Goal: Find specific page/section: Find specific page/section

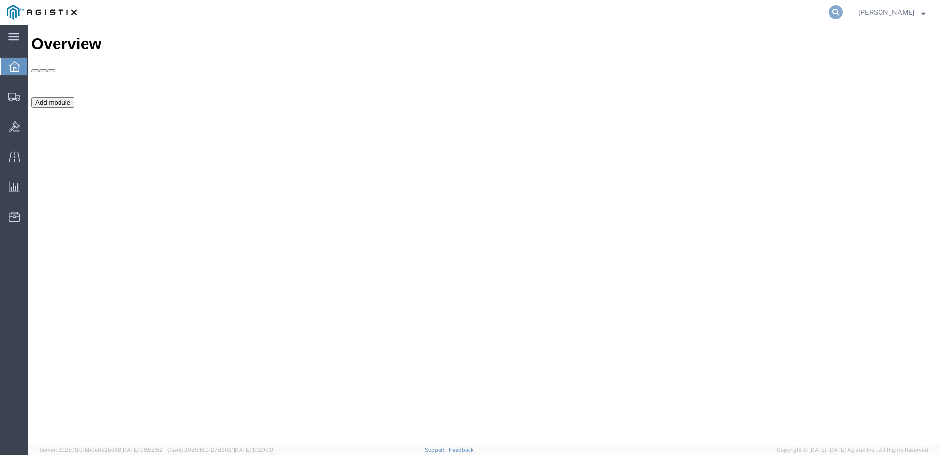
click at [843, 17] on icon at bounding box center [836, 12] width 14 height 14
type input "PUR480637"
click at [843, 17] on icon at bounding box center [836, 12] width 14 height 14
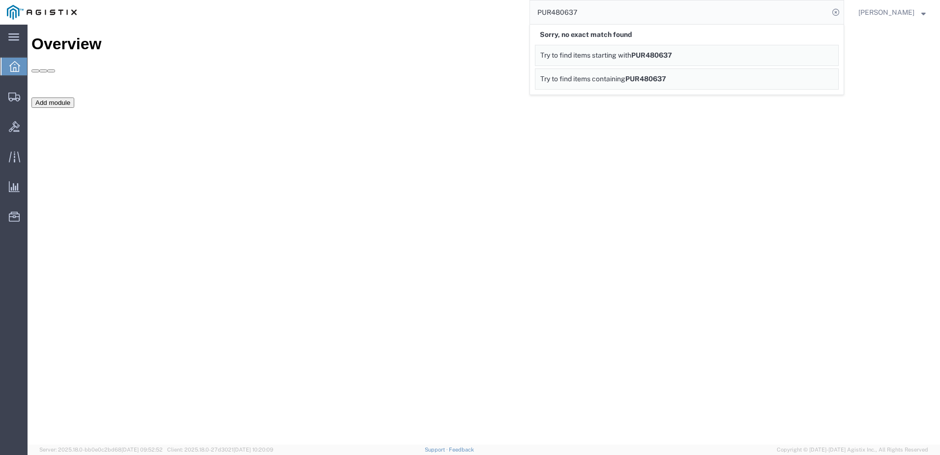
click at [728, 52] on link "Try to find items starting with PUR480637" at bounding box center [687, 55] width 304 height 21
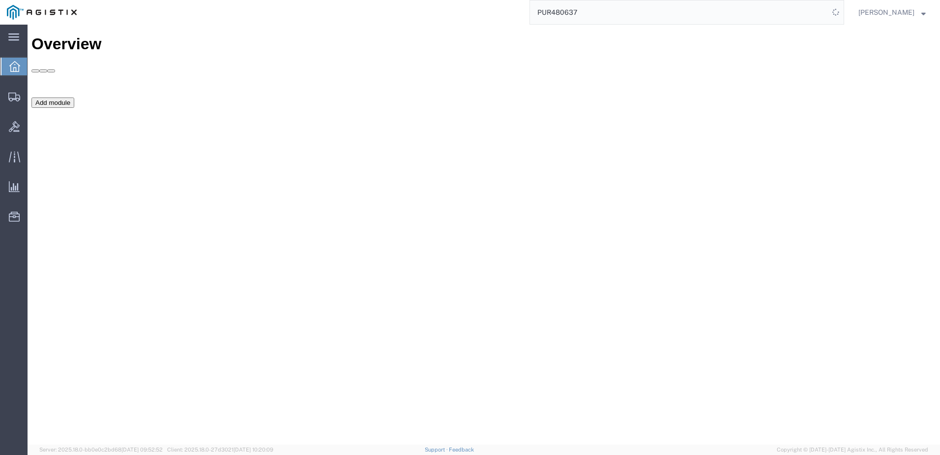
click at [625, 9] on input "PUR480637" at bounding box center [679, 12] width 299 height 24
type input "100167"
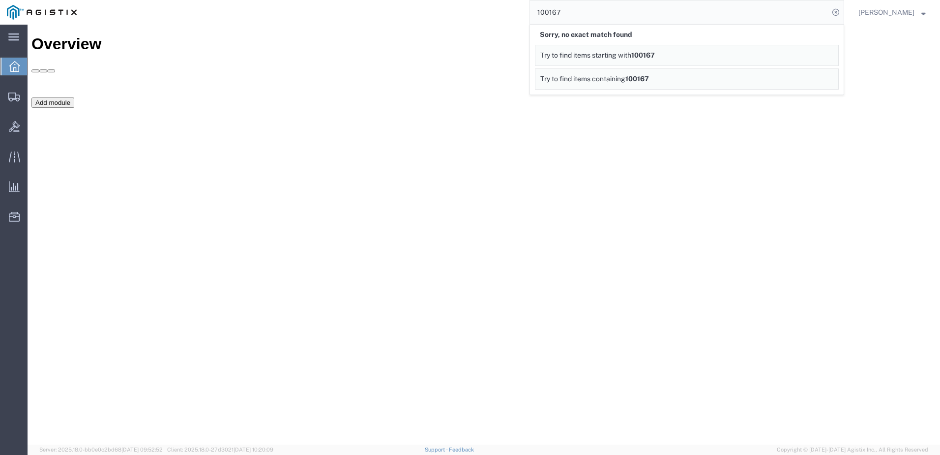
click at [679, 80] on link "Try to find items containing 100167" at bounding box center [687, 78] width 304 height 21
click at [892, 174] on div "Add module" at bounding box center [483, 171] width 905 height 148
